Goal: Information Seeking & Learning: Learn about a topic

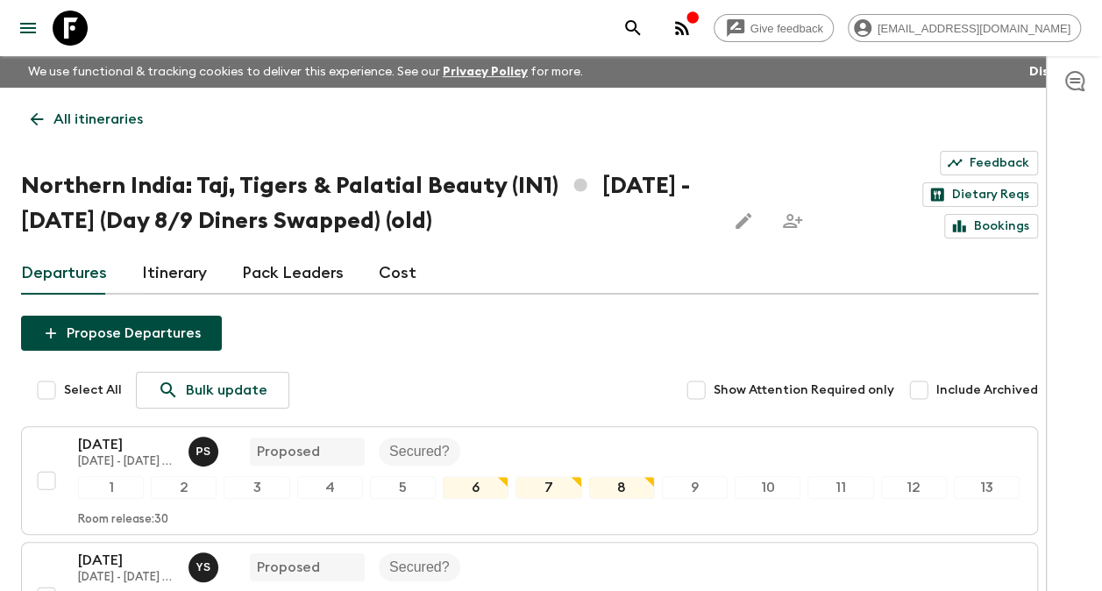
click at [89, 125] on p "All itineraries" at bounding box center [97, 119] width 89 height 21
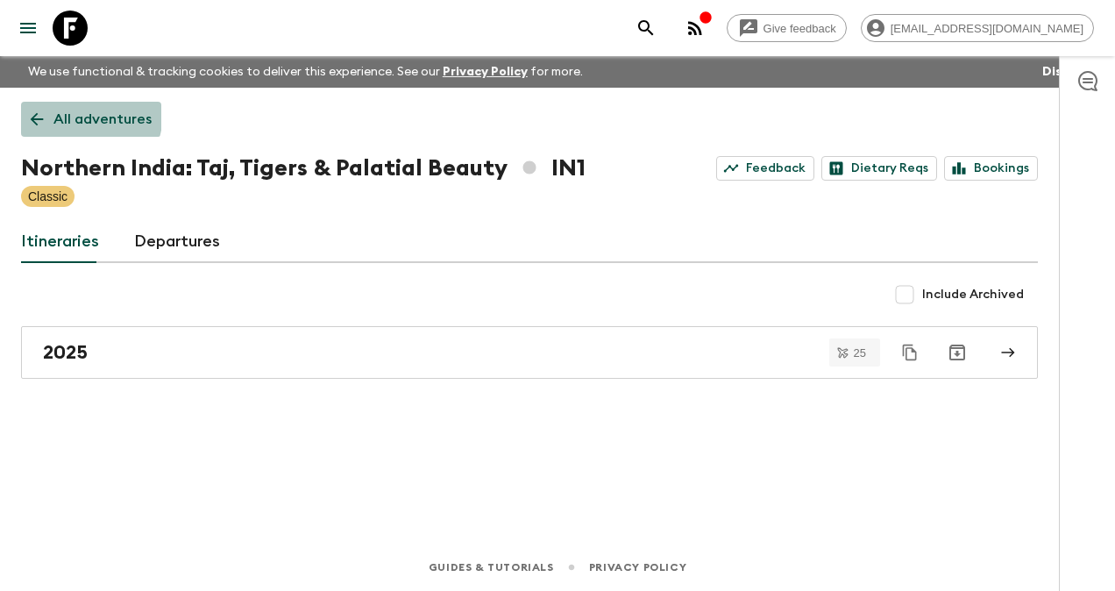
click at [70, 112] on p "All adventures" at bounding box center [102, 119] width 98 height 21
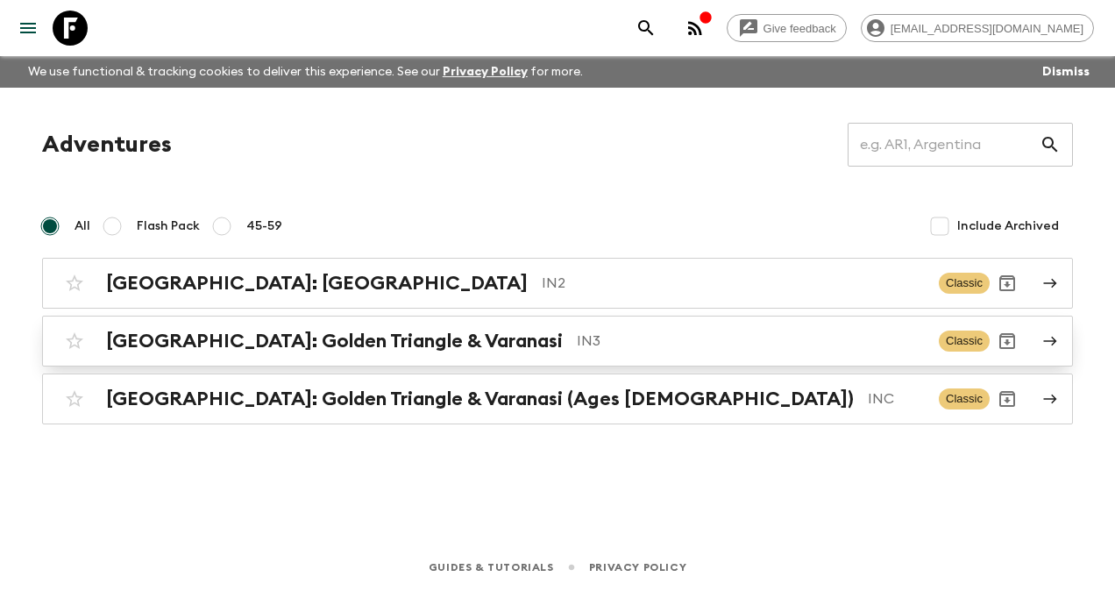
click at [189, 338] on h2 "[GEOGRAPHIC_DATA]: Golden Triangle & Varanasi" at bounding box center [334, 341] width 457 height 23
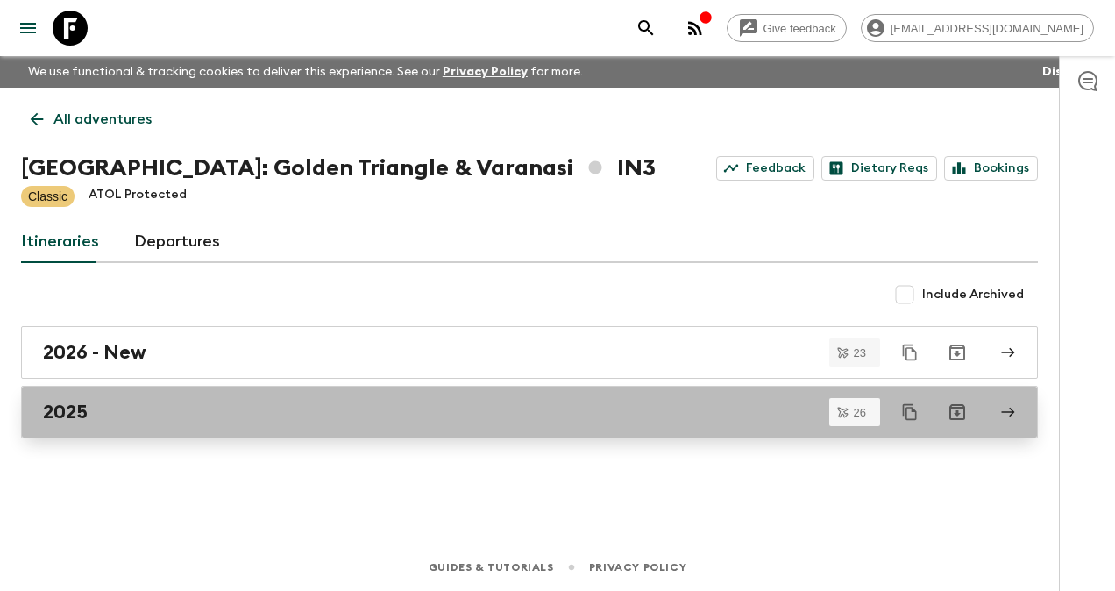
click at [78, 415] on h2 "2025" at bounding box center [65, 412] width 45 height 23
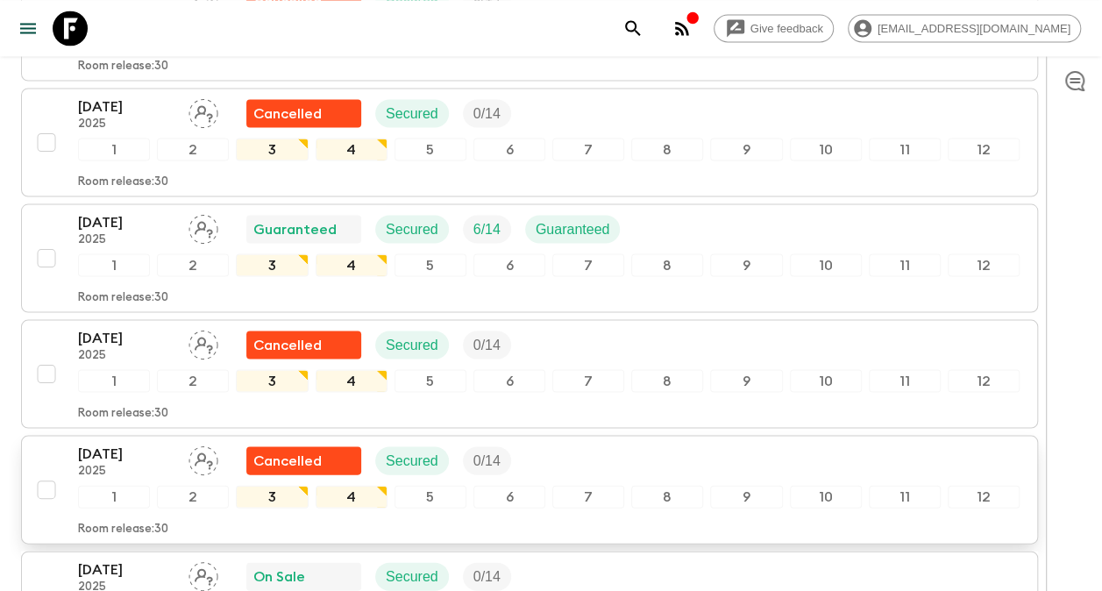
scroll to position [1491, 0]
